Goal: Check status

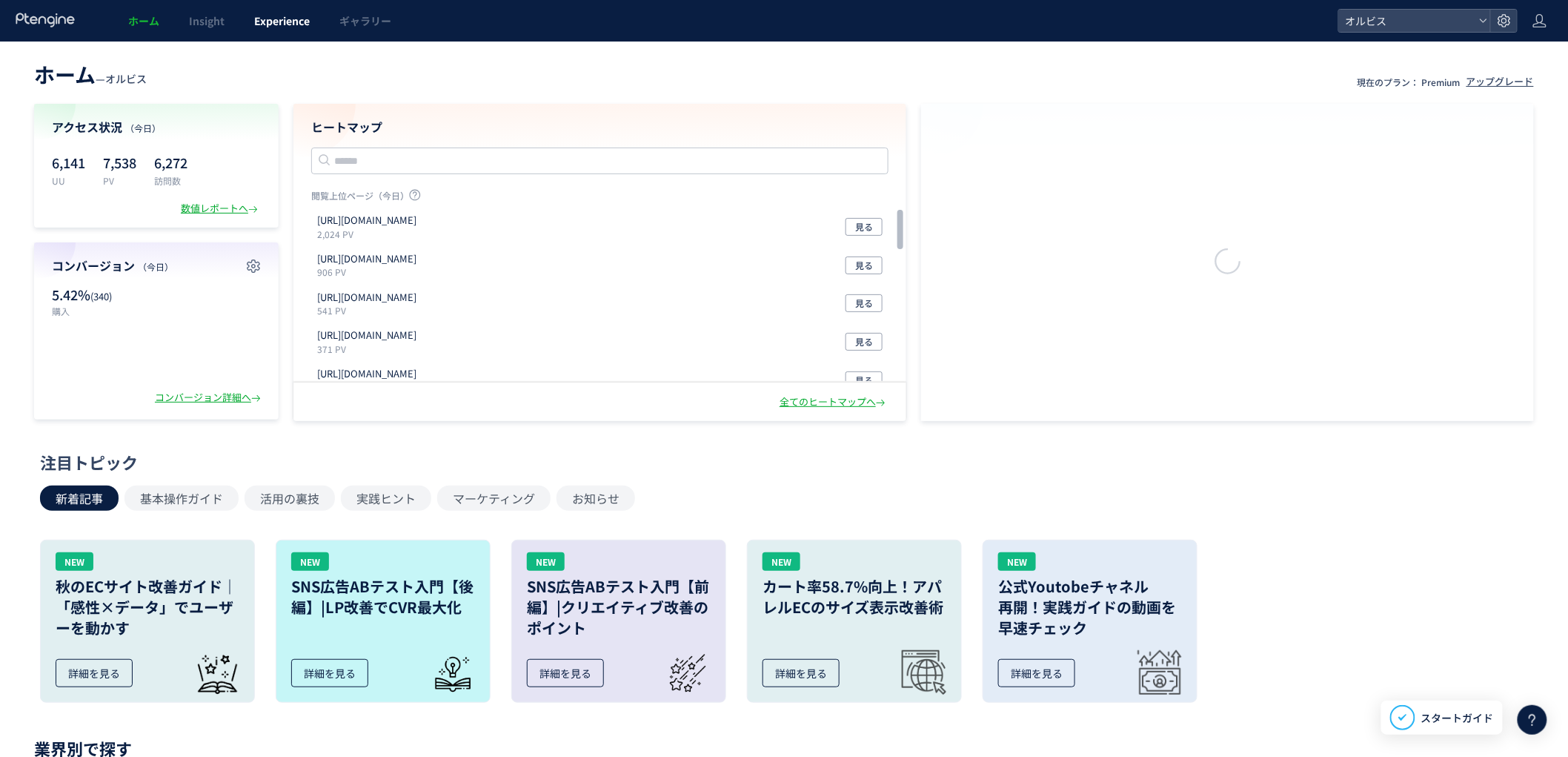
click at [290, 32] on link "Experience" at bounding box center [282, 21] width 85 height 42
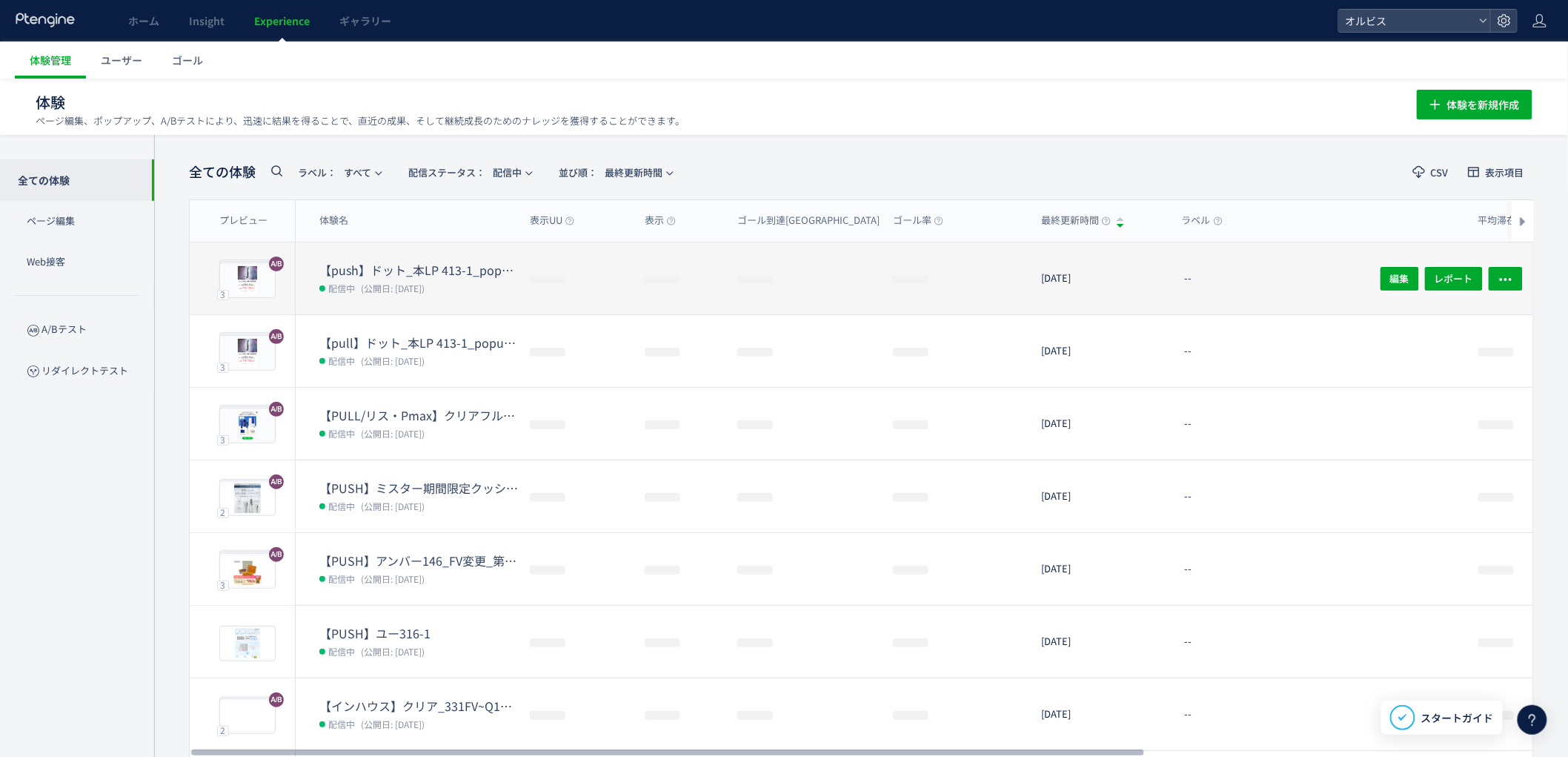
click at [422, 278] on dd "配信中 (公開日: [DATE])" at bounding box center [418, 287] width 198 height 19
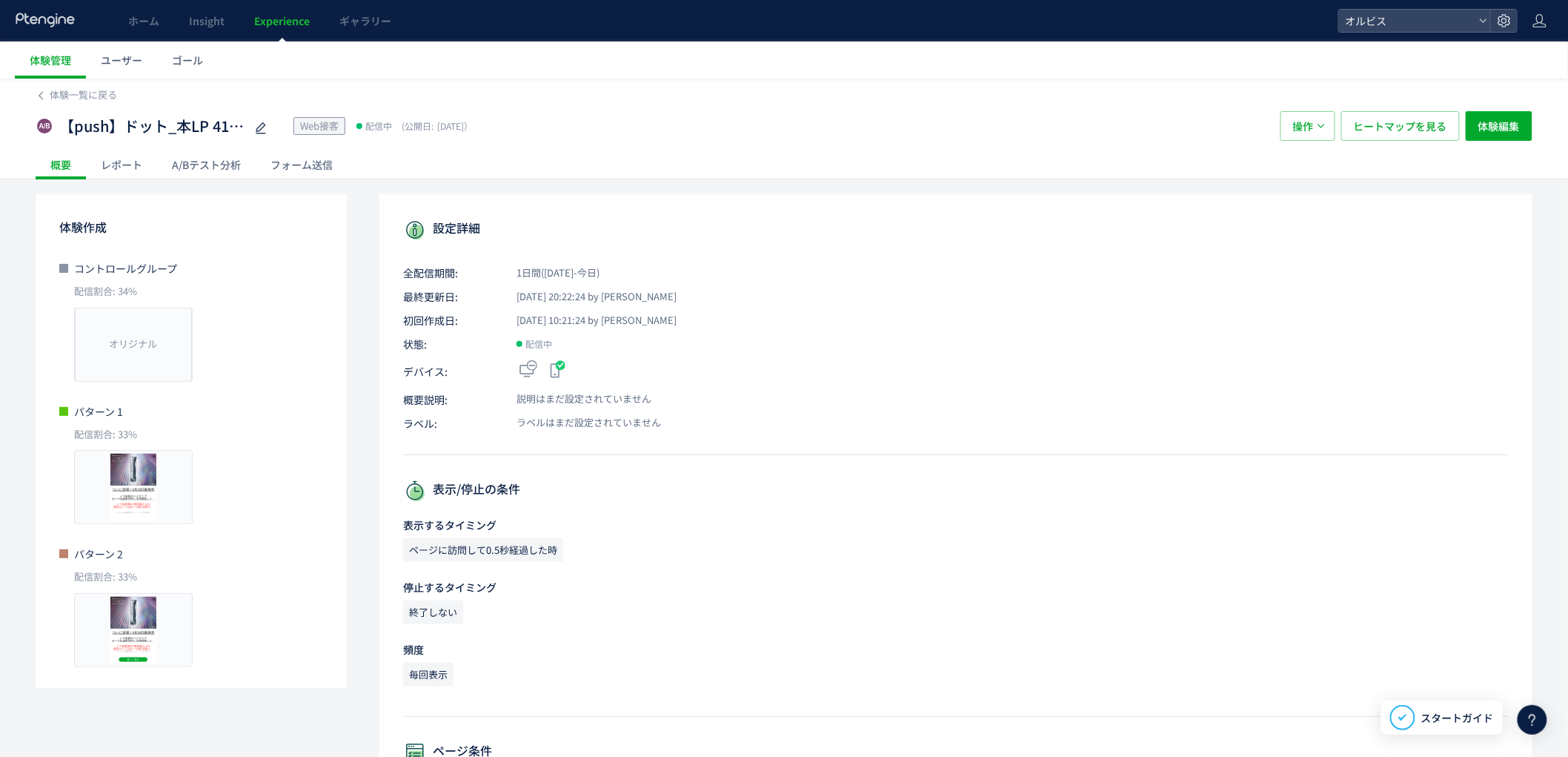
click at [213, 168] on div "A/Bテスト分析" at bounding box center [206, 164] width 99 height 30
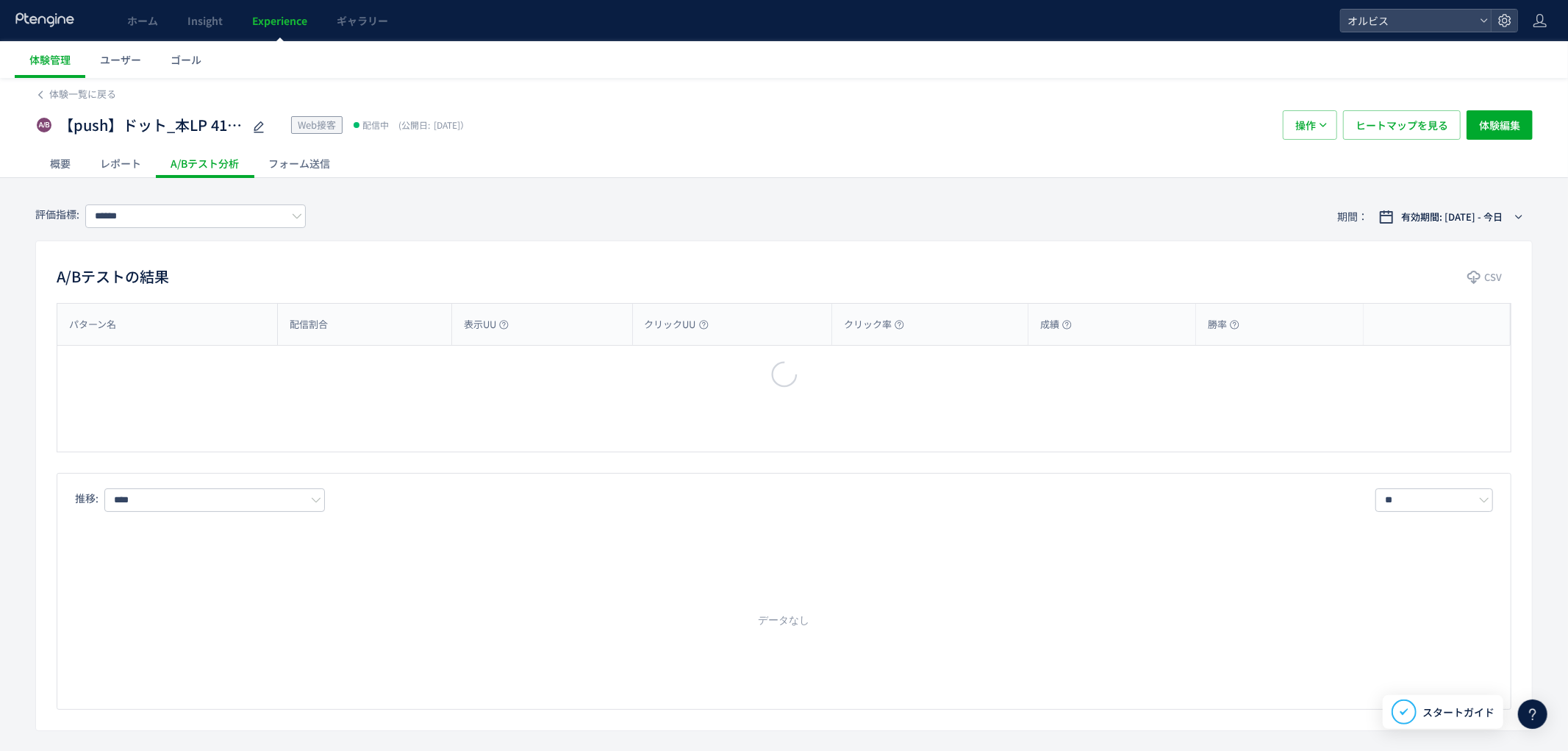
type input "**"
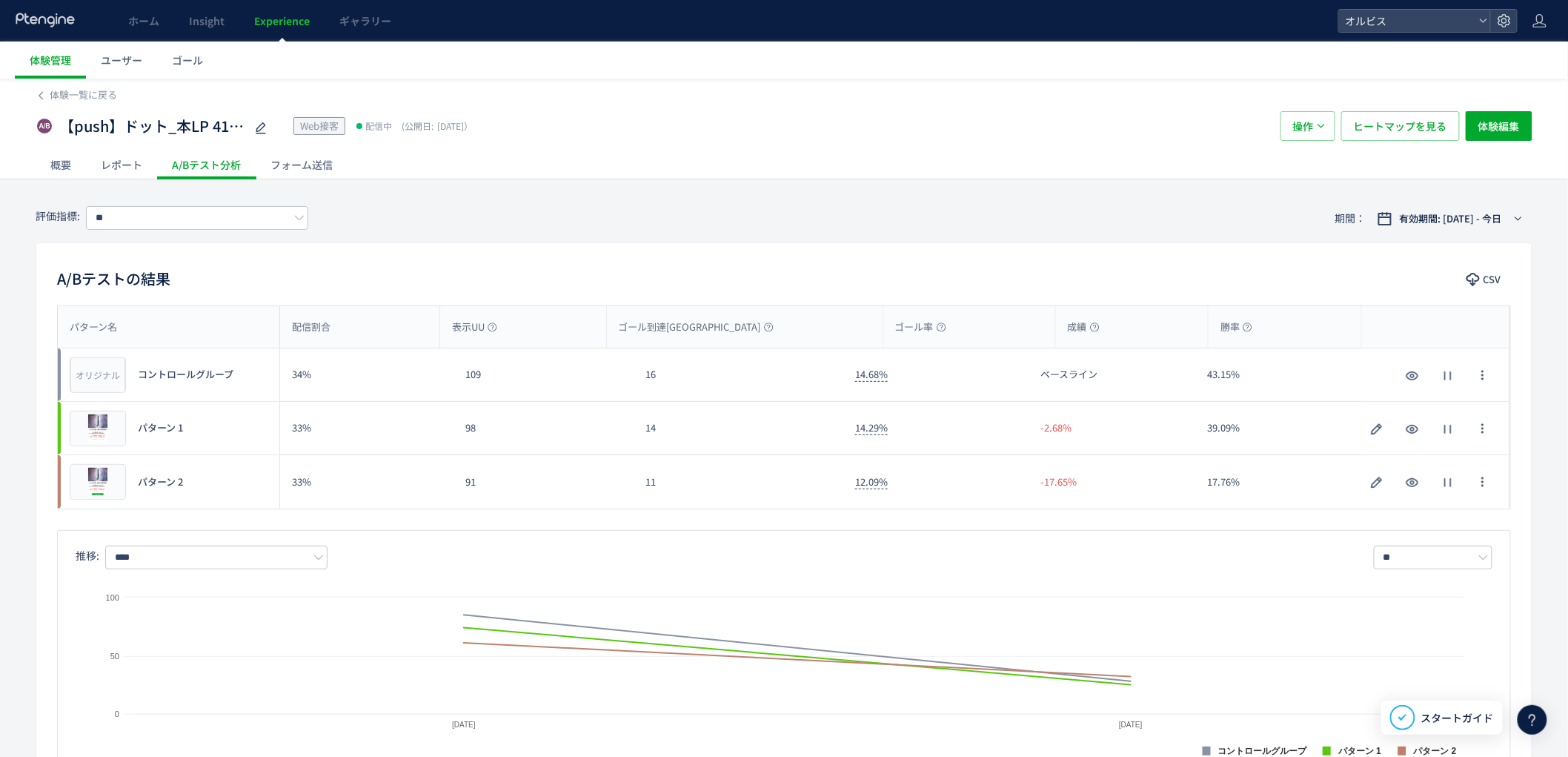
click at [709, 499] on div "11" at bounding box center [738, 481] width 209 height 53
drag, startPoint x: 709, startPoint y: 499, endPoint x: 702, endPoint y: 472, distance: 27.9
click at [712, 499] on div "11" at bounding box center [738, 481] width 209 height 53
click at [667, 428] on div "14" at bounding box center [738, 428] width 209 height 53
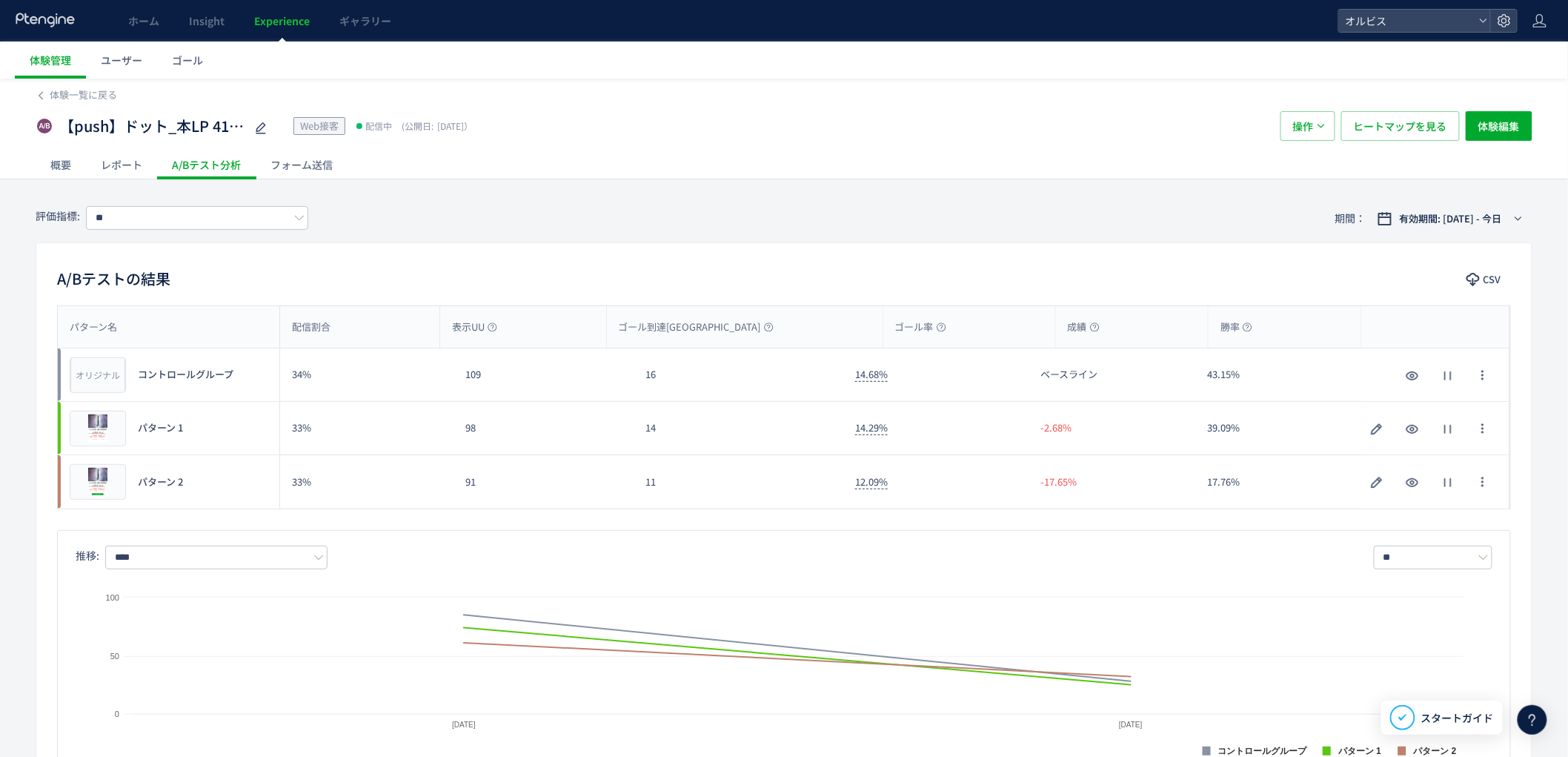
click at [276, 17] on span "Experience" at bounding box center [281, 21] width 55 height 15
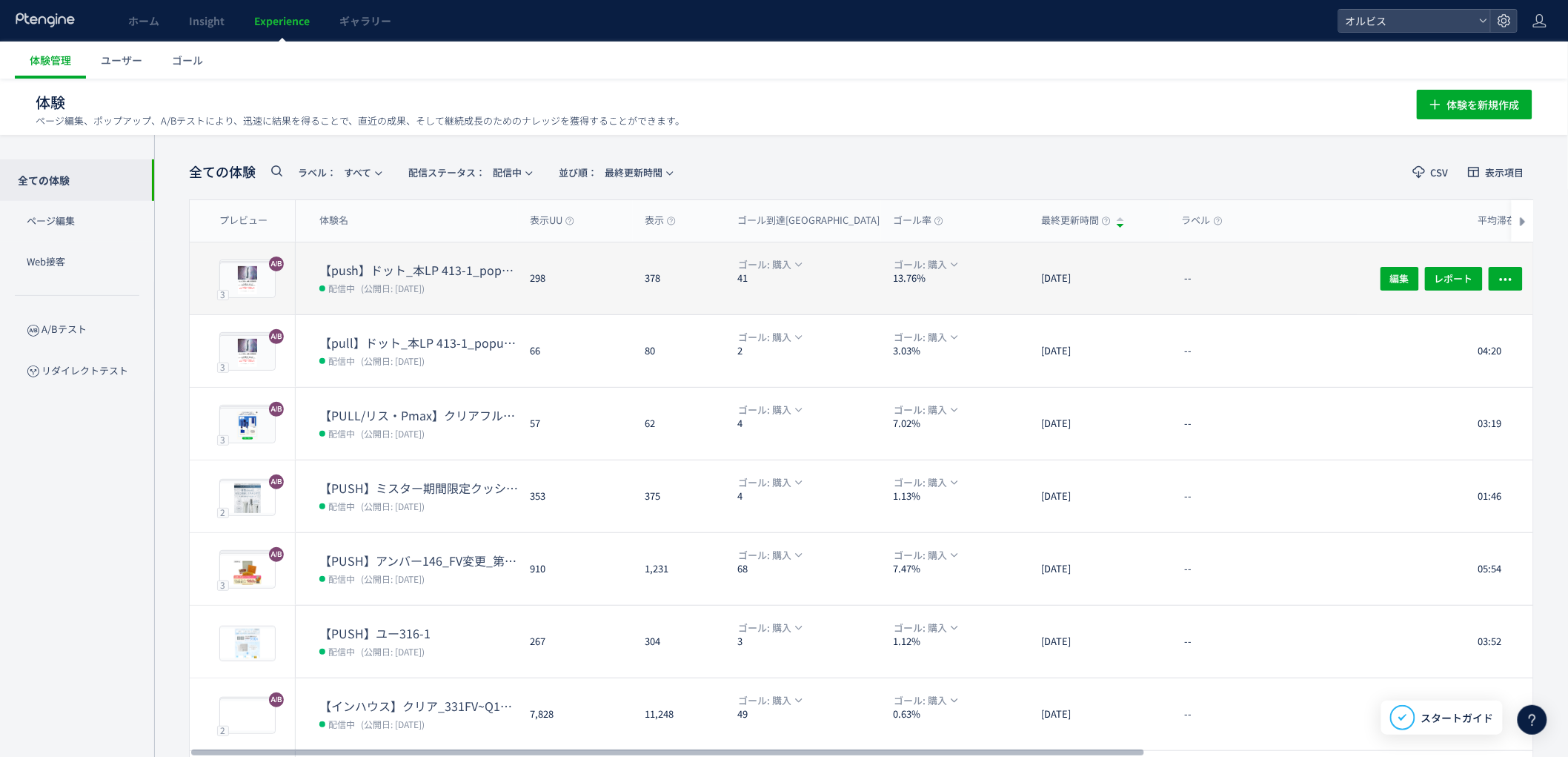
click at [348, 278] on dd "配信中 (公開日: [DATE])" at bounding box center [418, 287] width 198 height 19
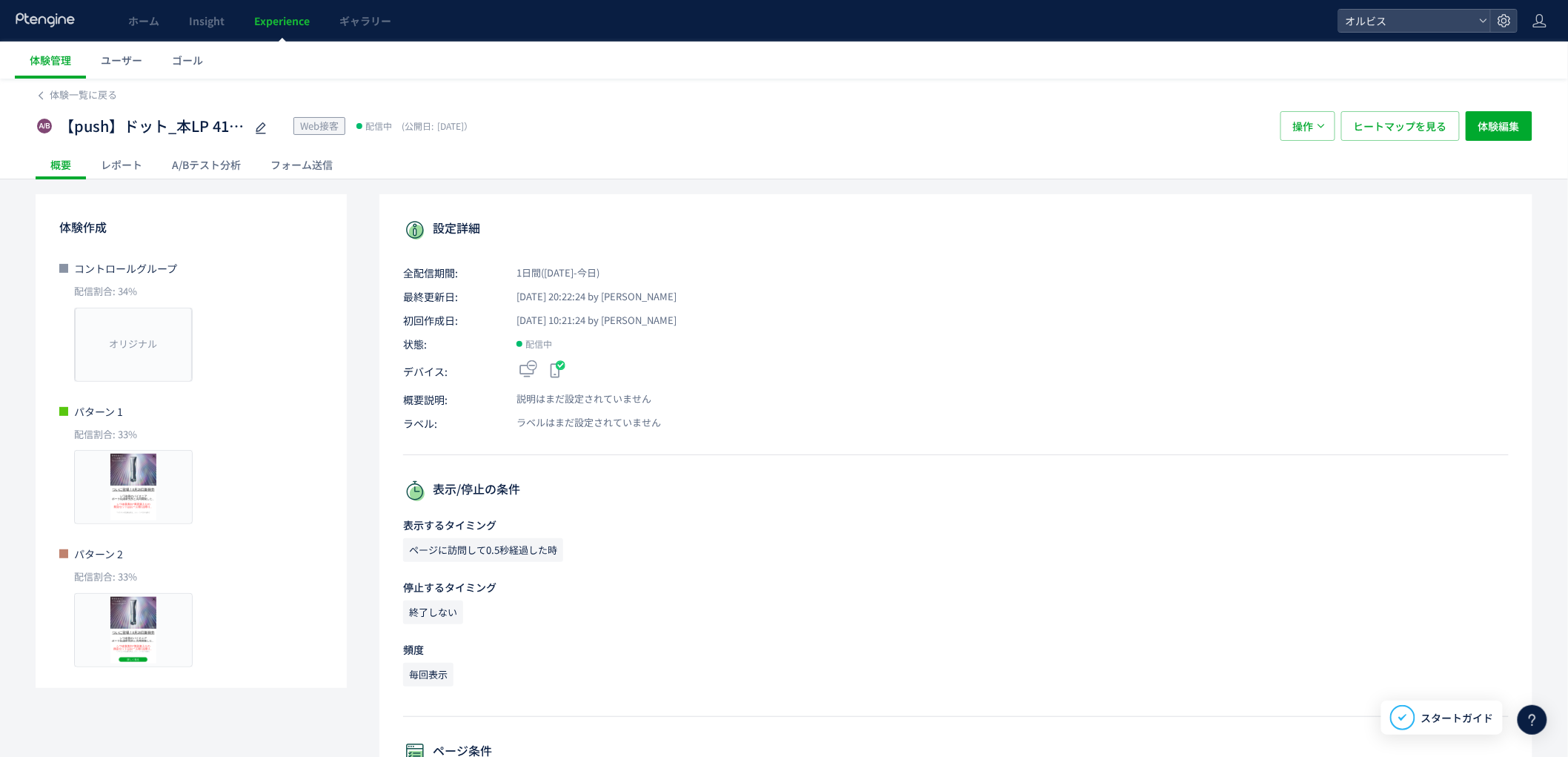
click at [297, 23] on span "Experience" at bounding box center [281, 21] width 55 height 15
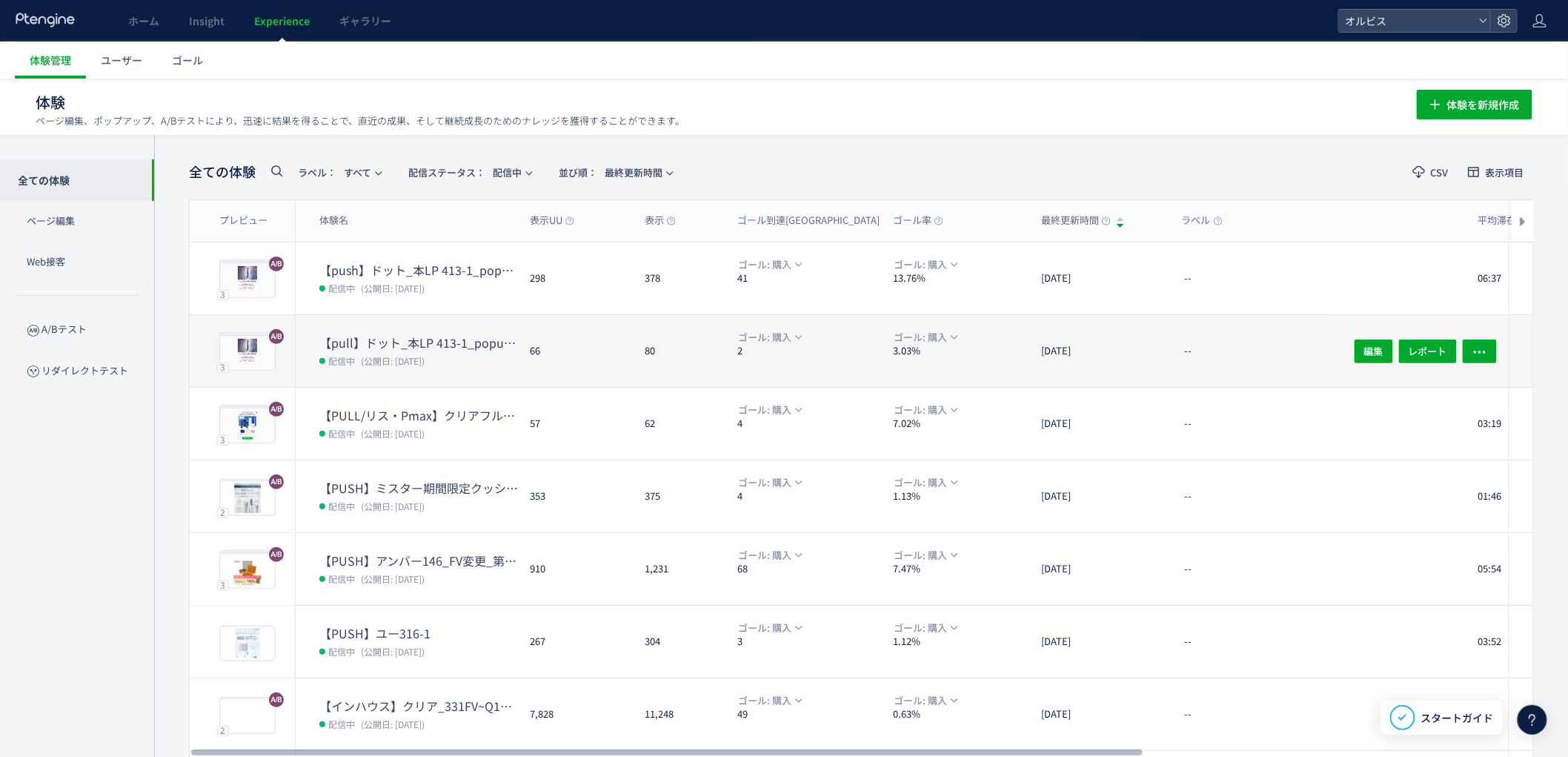
click at [403, 345] on dt "【pull】ドット_本LP 413-1_popup（リンクル）" at bounding box center [418, 343] width 198 height 17
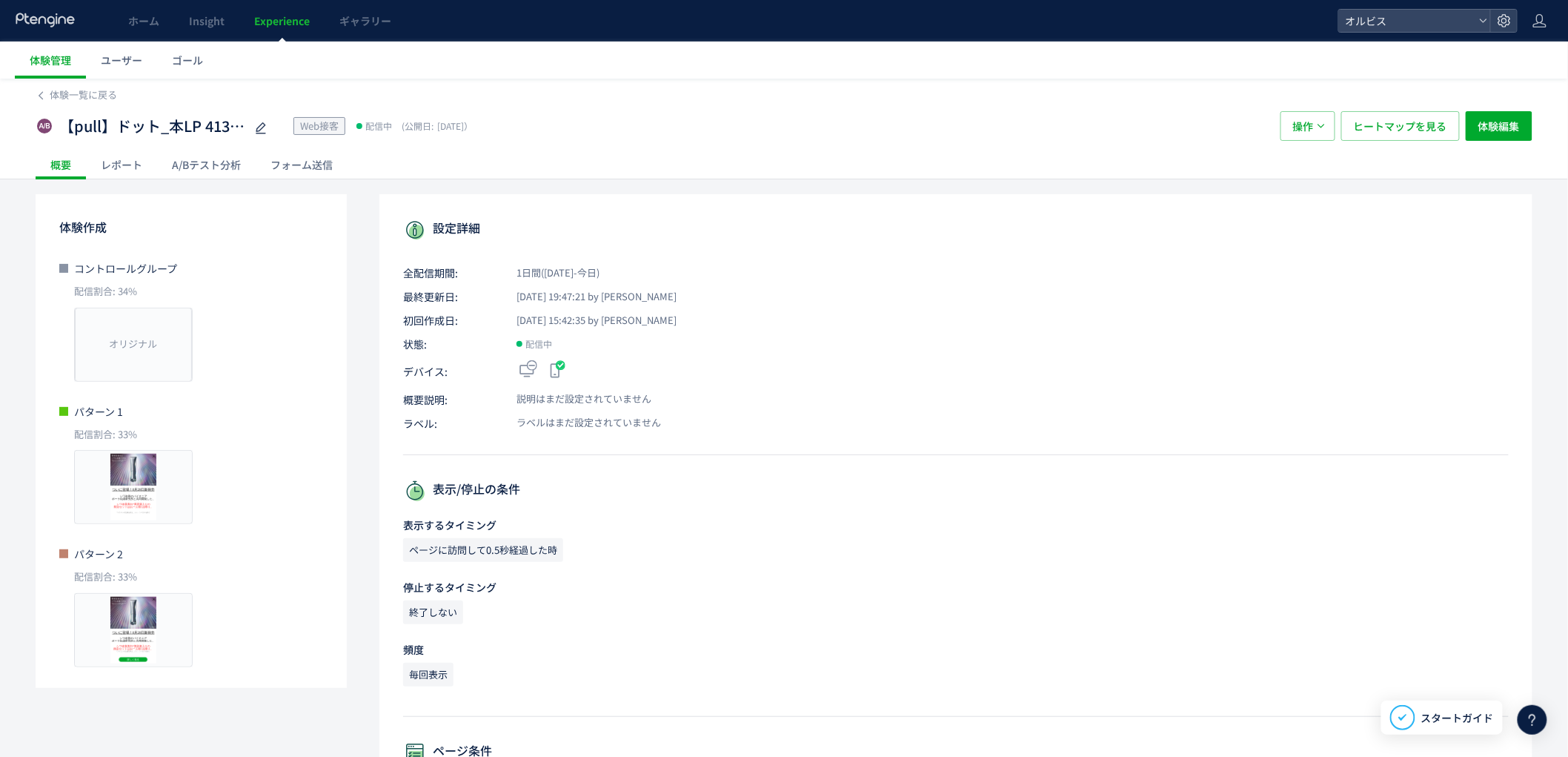
click at [235, 168] on div "A/Bテスト分析" at bounding box center [206, 164] width 99 height 30
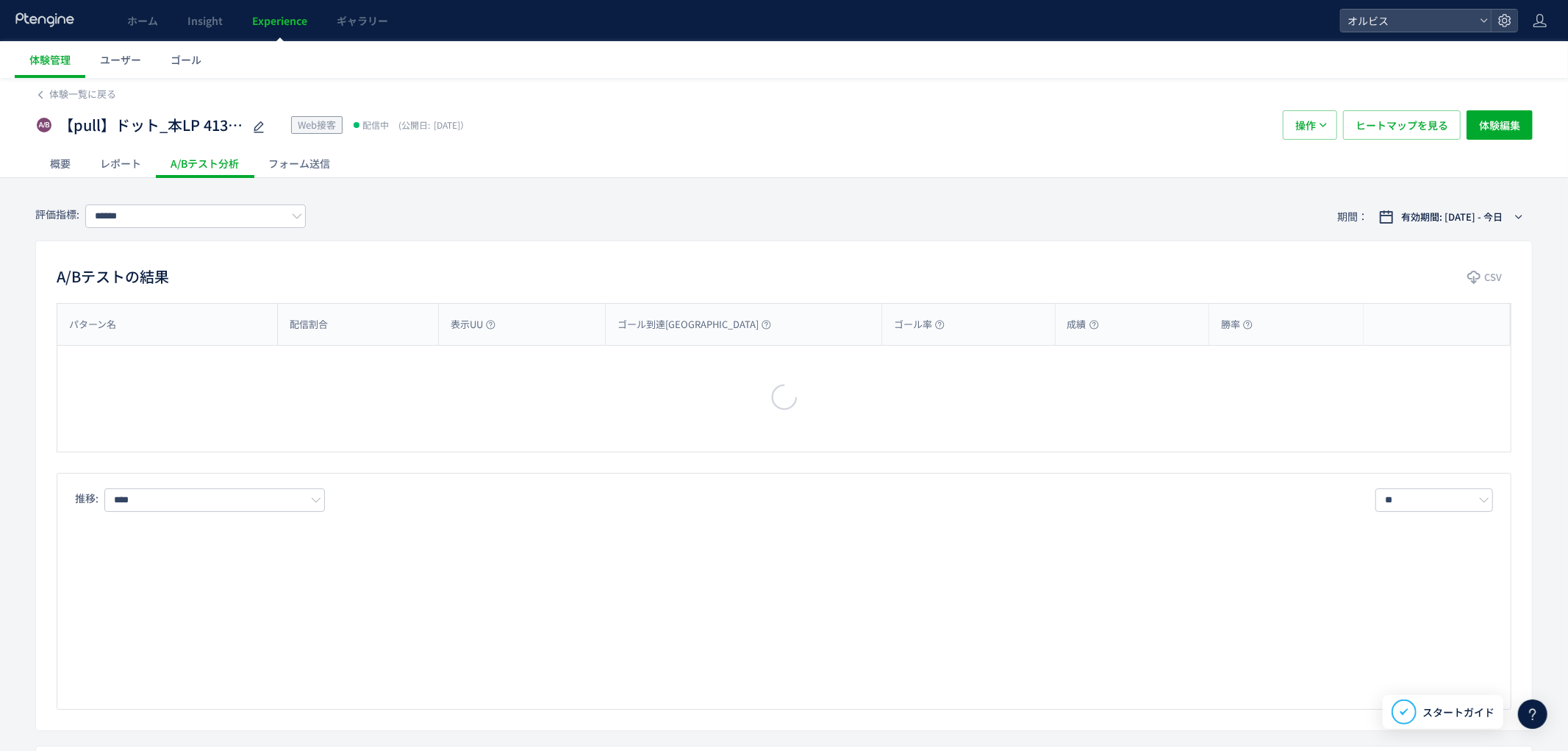
type input "**"
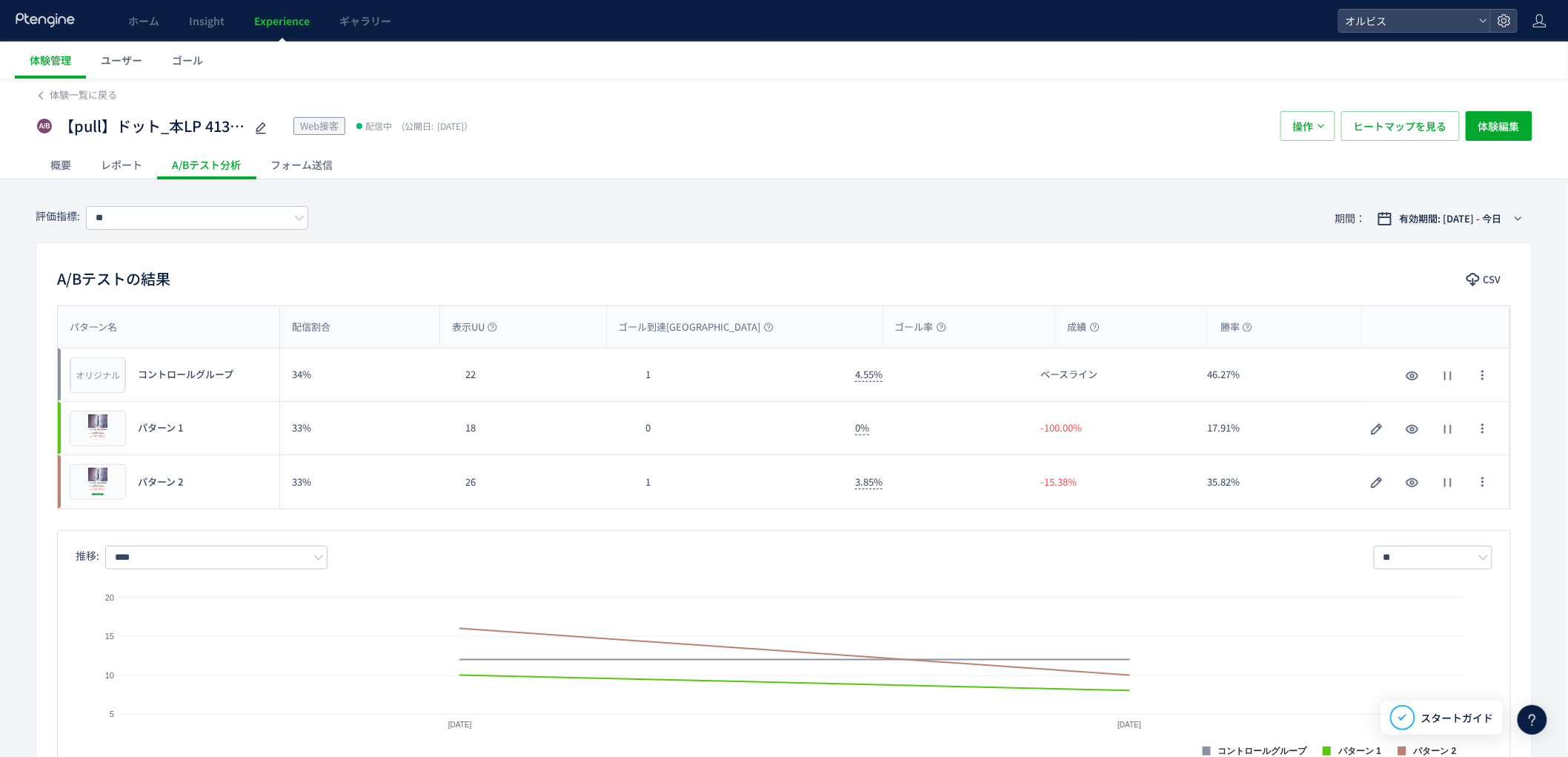
click at [295, 18] on span "Experience" at bounding box center [281, 21] width 55 height 15
